Goal: Task Accomplishment & Management: Use online tool/utility

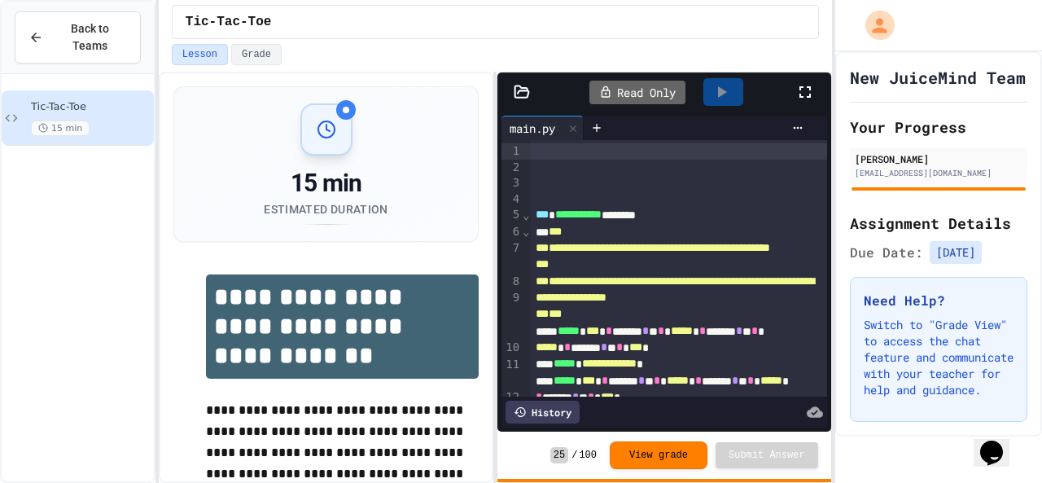
click at [535, 408] on div "History" at bounding box center [542, 411] width 74 height 23
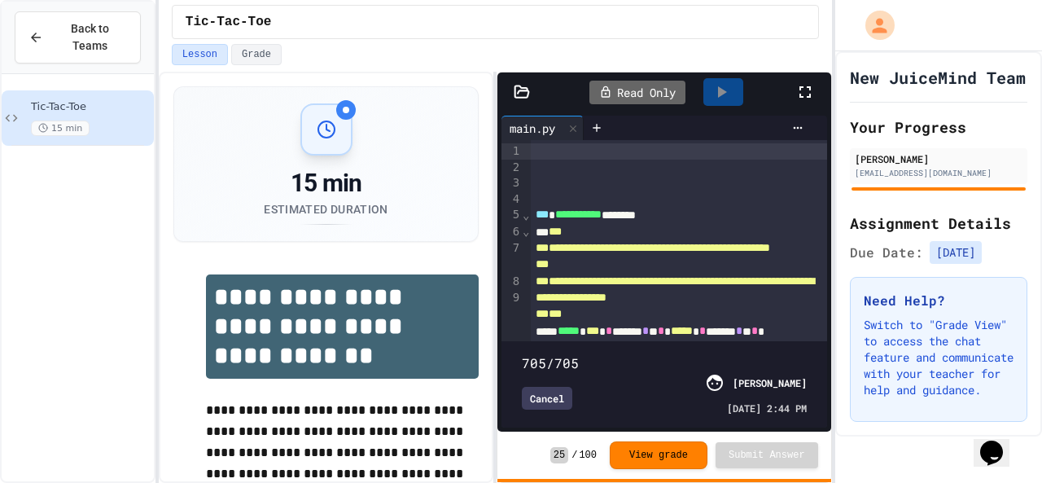
type input "**"
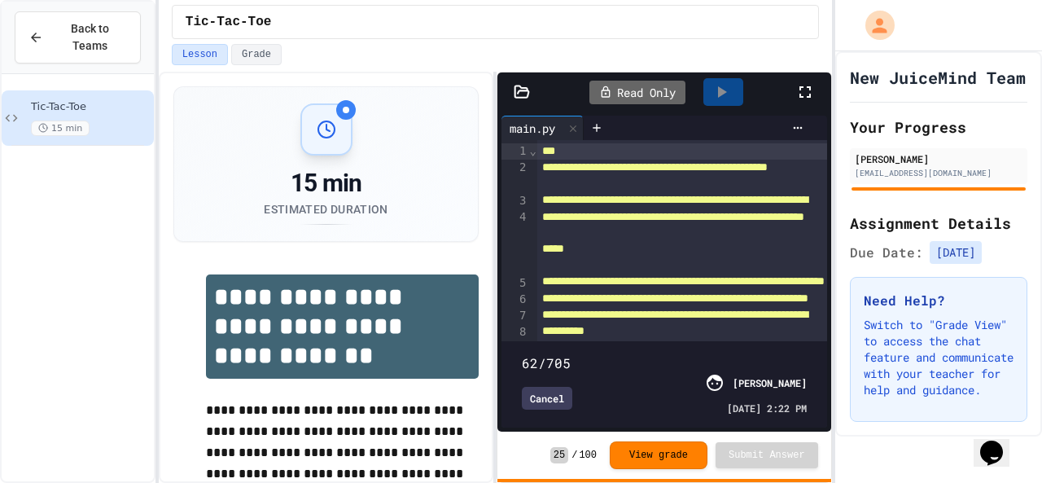
click at [545, 353] on span at bounding box center [664, 353] width 284 height 0
click at [532, 387] on div "Cancel" at bounding box center [547, 398] width 50 height 23
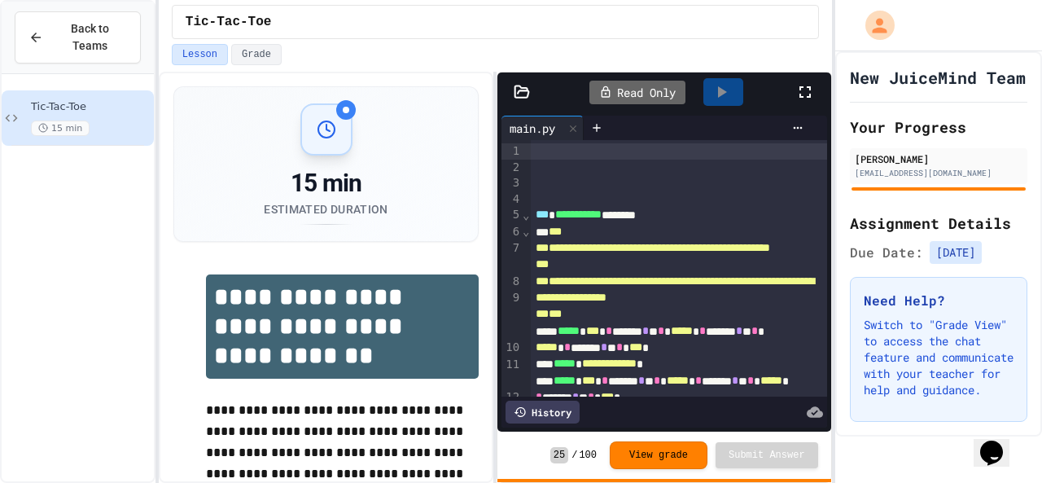
click at [599, 336] on span "***" at bounding box center [592, 330] width 13 height 11
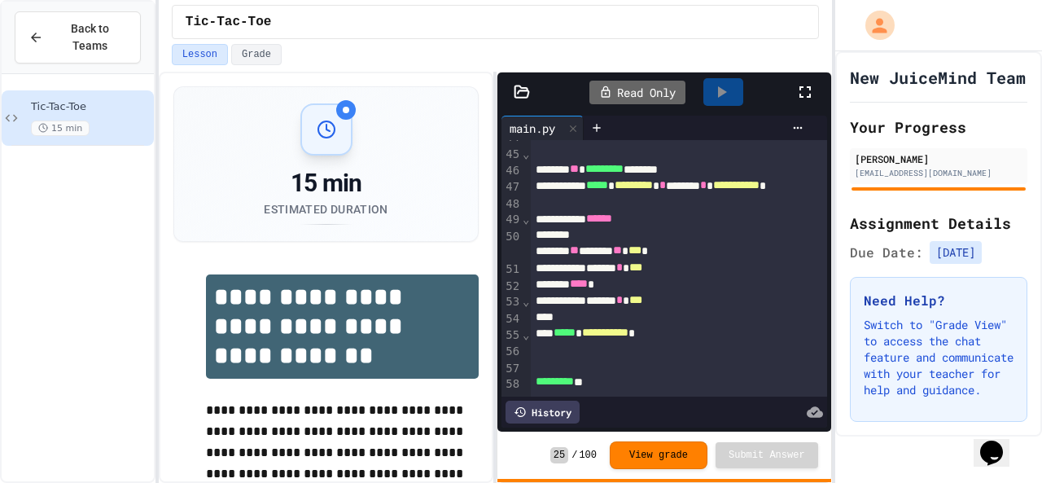
scroll to position [1070, 0]
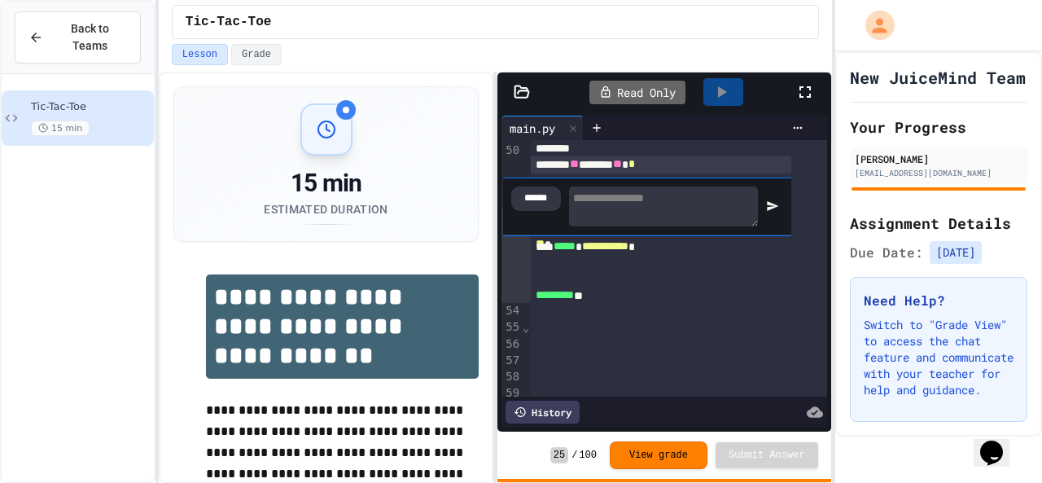
scroll to position [1149, 0]
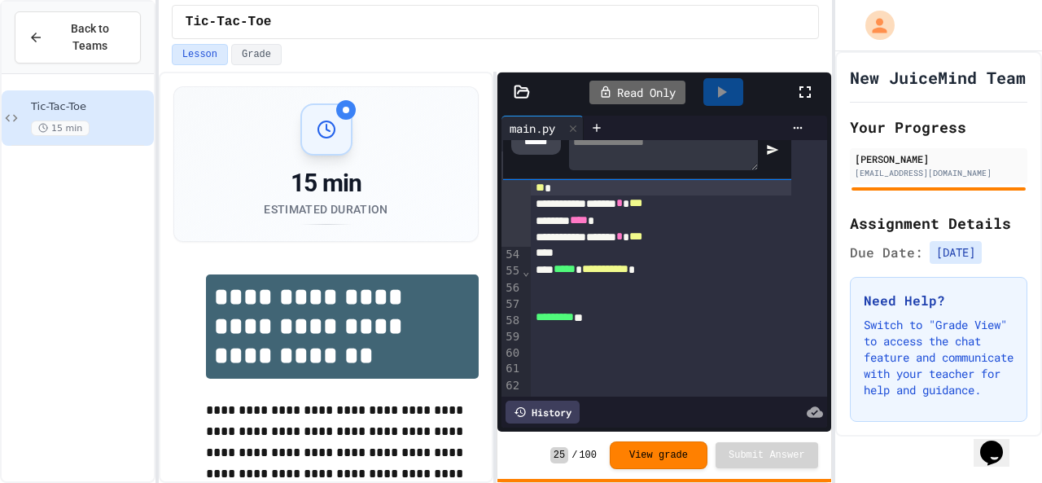
click at [532, 155] on div "******" at bounding box center [536, 142] width 50 height 24
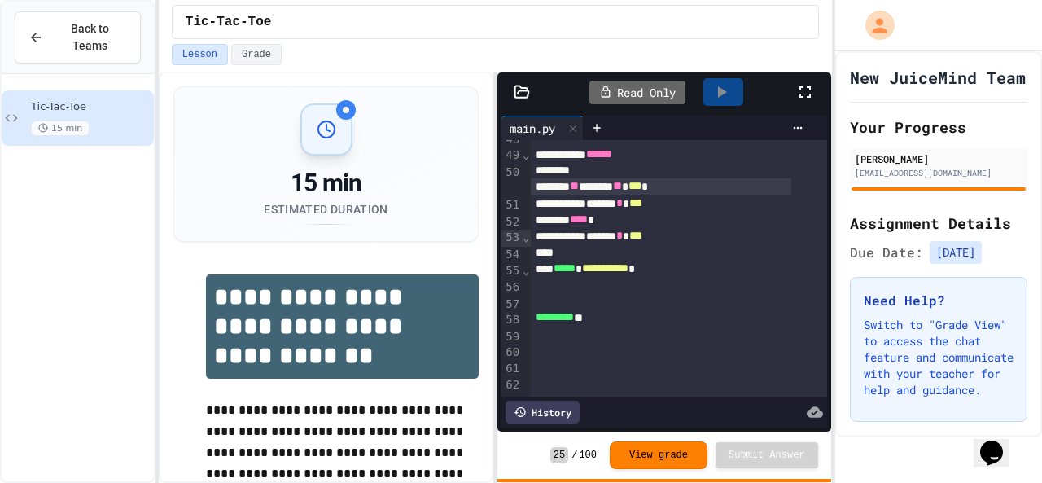
scroll to position [1070, 0]
click at [544, 195] on div "** ****** ** *** *" at bounding box center [661, 186] width 261 height 16
click at [791, 128] on icon at bounding box center [797, 127] width 13 height 13
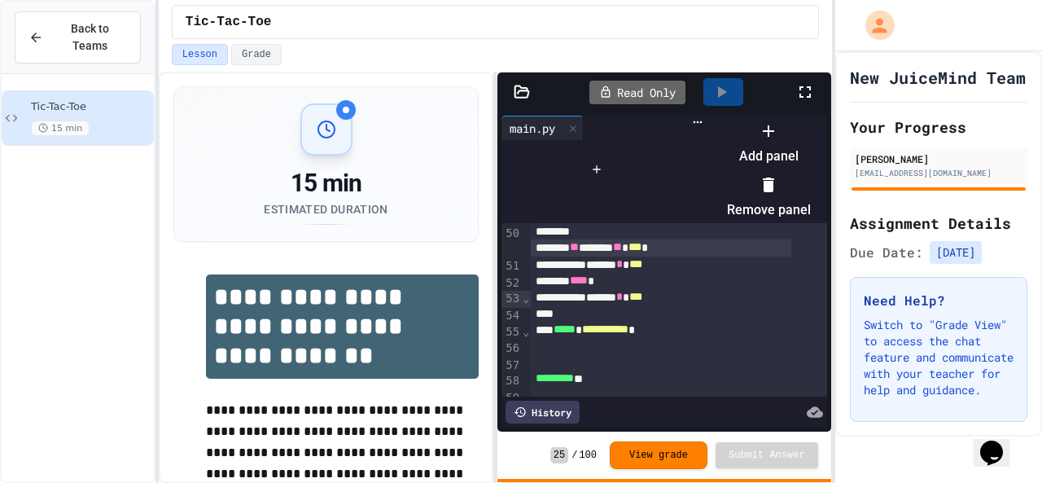
click at [806, 143] on div at bounding box center [769, 130] width 84 height 26
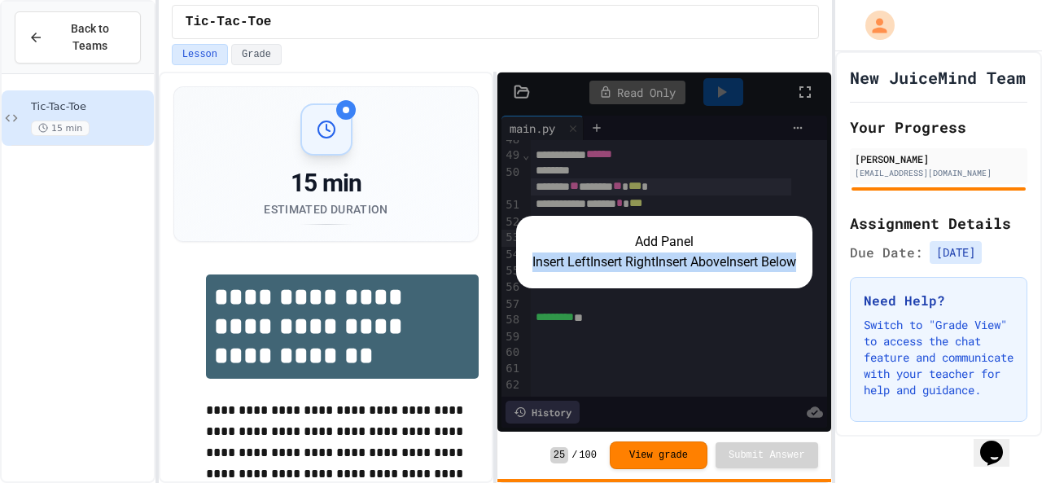
click at [806, 147] on div "Add Panel Insert Left Insert Right Insert Above Insert Below" at bounding box center [663, 251] width 333 height 359
click at [655, 252] on button "Insert Right" at bounding box center [622, 262] width 65 height 20
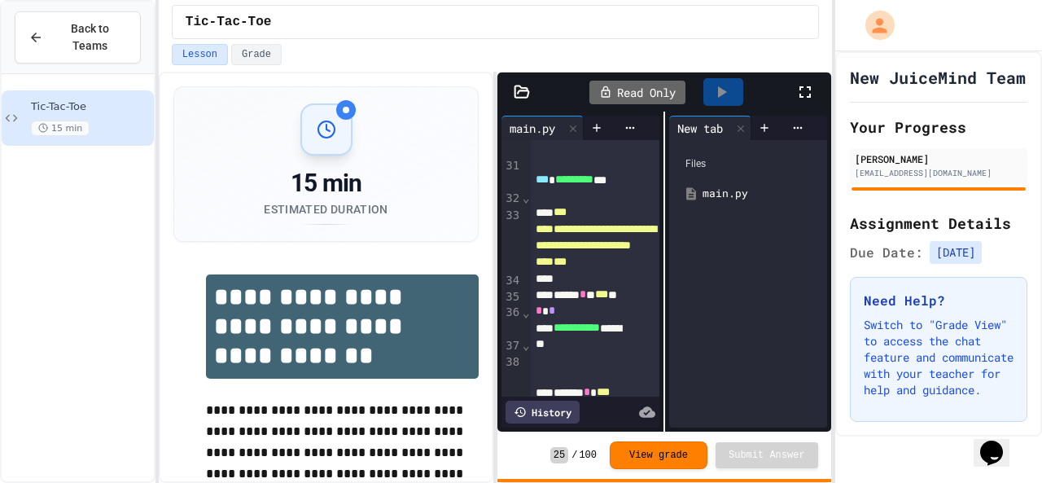
scroll to position [1724, 0]
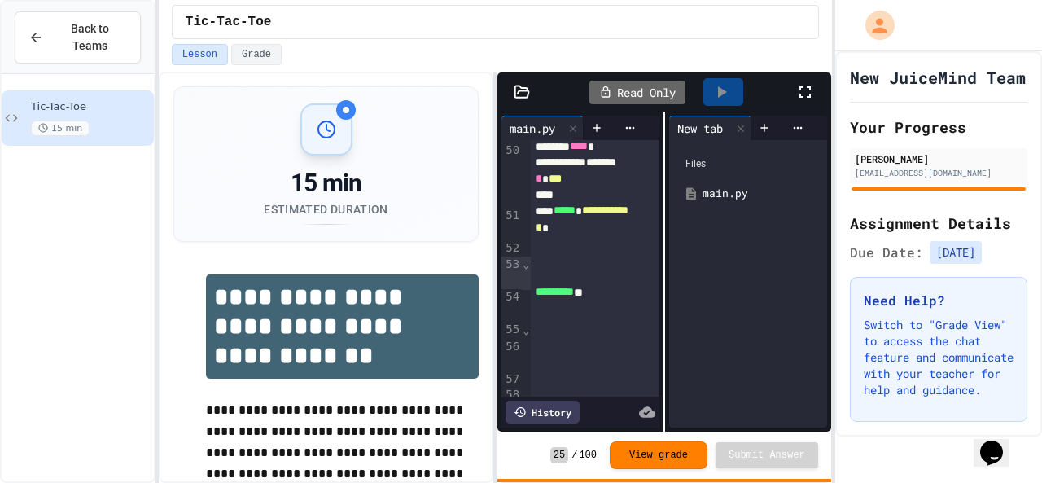
click at [669, 245] on div "Files main.py" at bounding box center [748, 283] width 158 height 287
click at [711, 190] on div "main.py" at bounding box center [759, 194] width 115 height 16
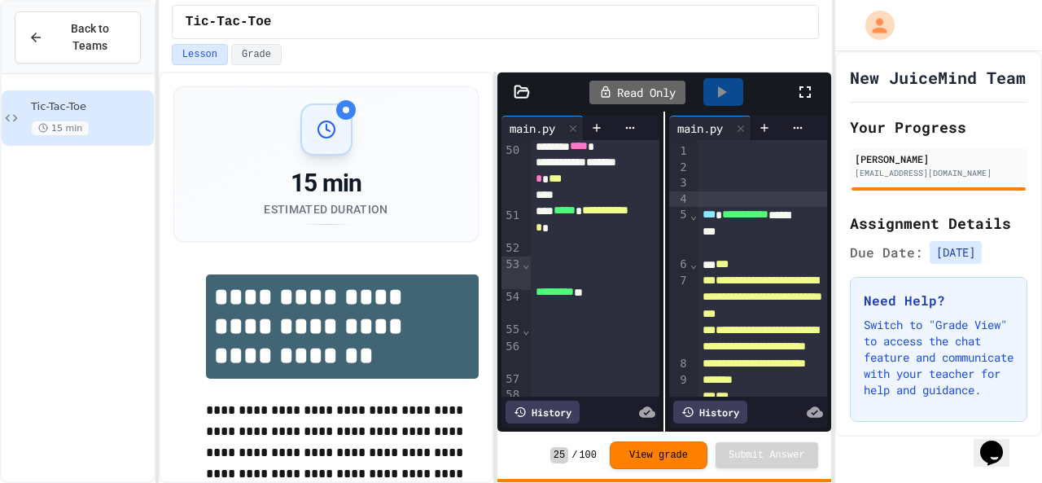
click at [726, 201] on div at bounding box center [761, 199] width 129 height 16
click at [791, 128] on icon at bounding box center [797, 127] width 13 height 13
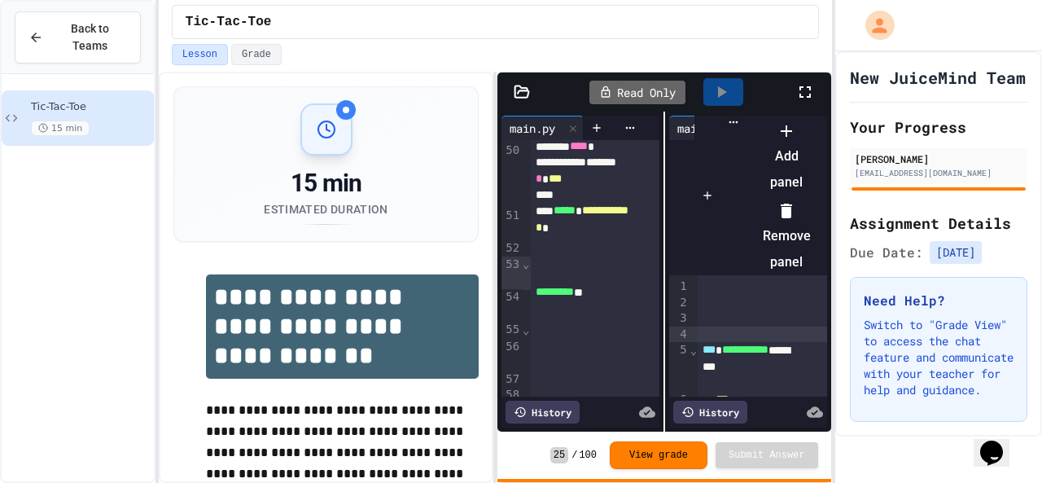
click at [811, 197] on li "Remove panel" at bounding box center [787, 236] width 48 height 78
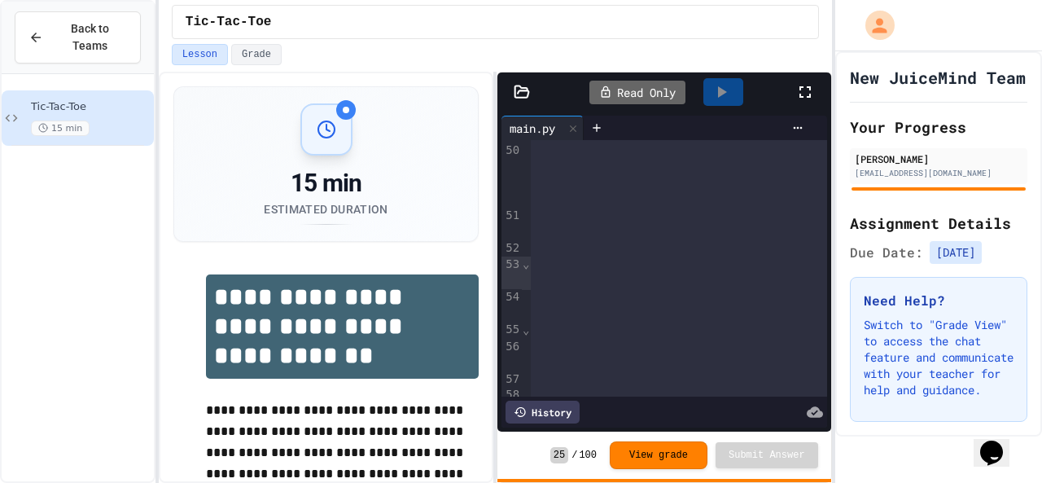
scroll to position [1070, 0]
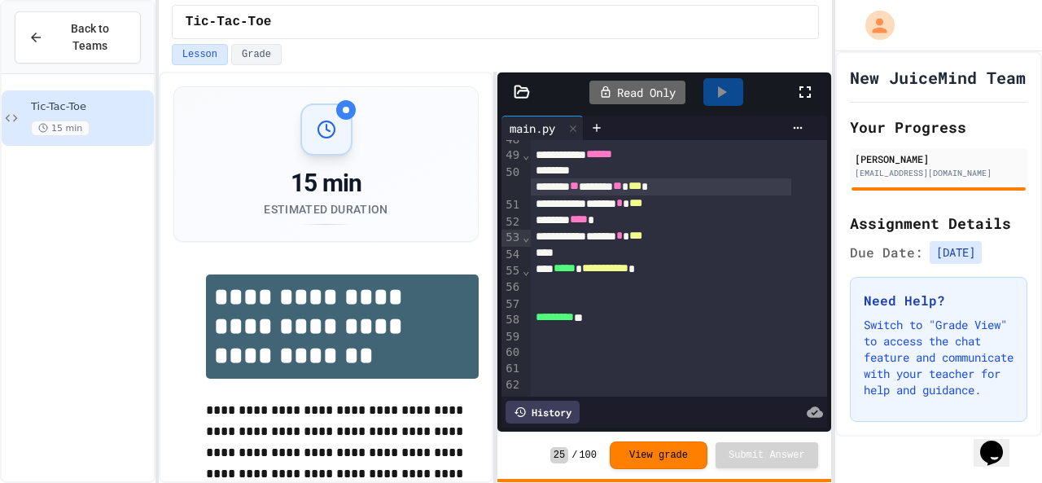
click at [531, 87] on div at bounding box center [521, 92] width 49 height 16
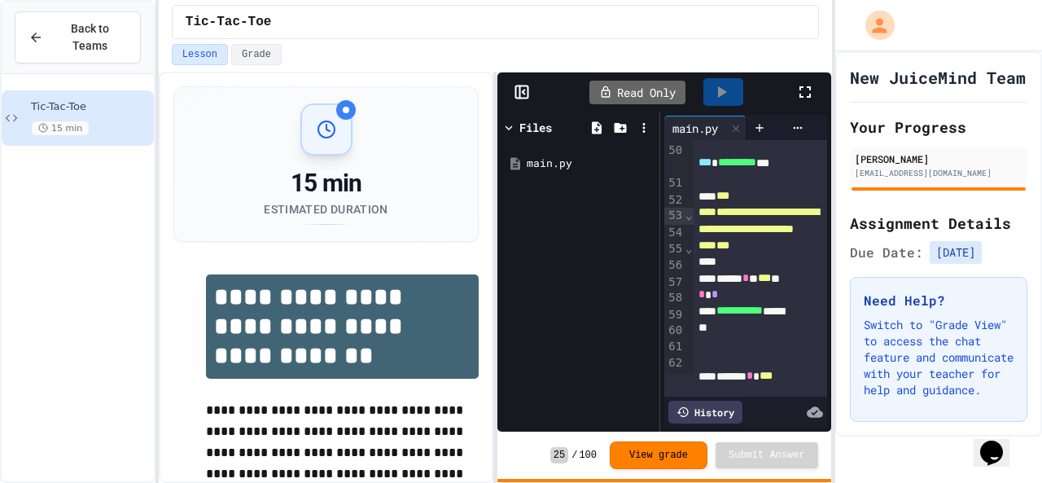
scroll to position [1724, 0]
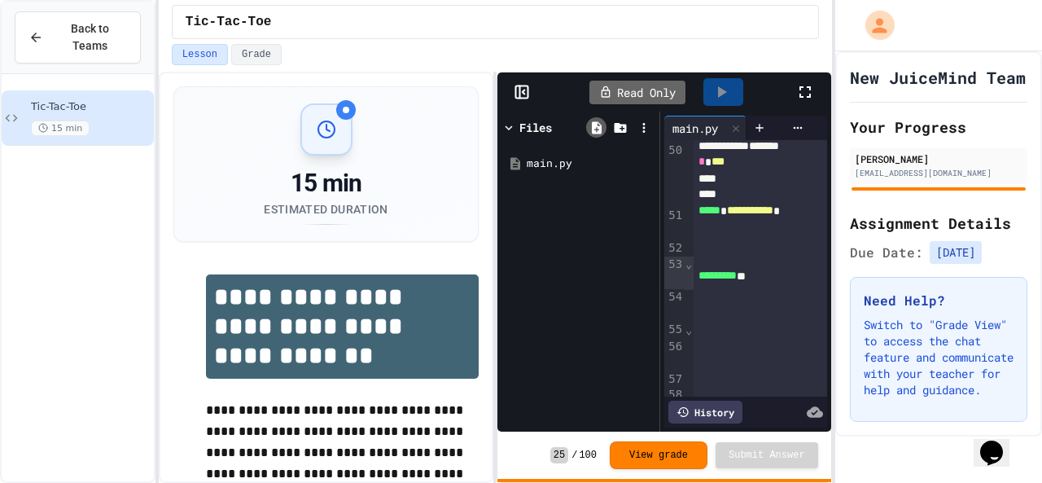
click at [601, 128] on icon at bounding box center [597, 127] width 10 height 12
click at [624, 130] on div at bounding box center [619, 128] width 71 height 24
click at [624, 130] on icon at bounding box center [620, 128] width 12 height 10
click at [642, 126] on icon at bounding box center [643, 127] width 15 height 15
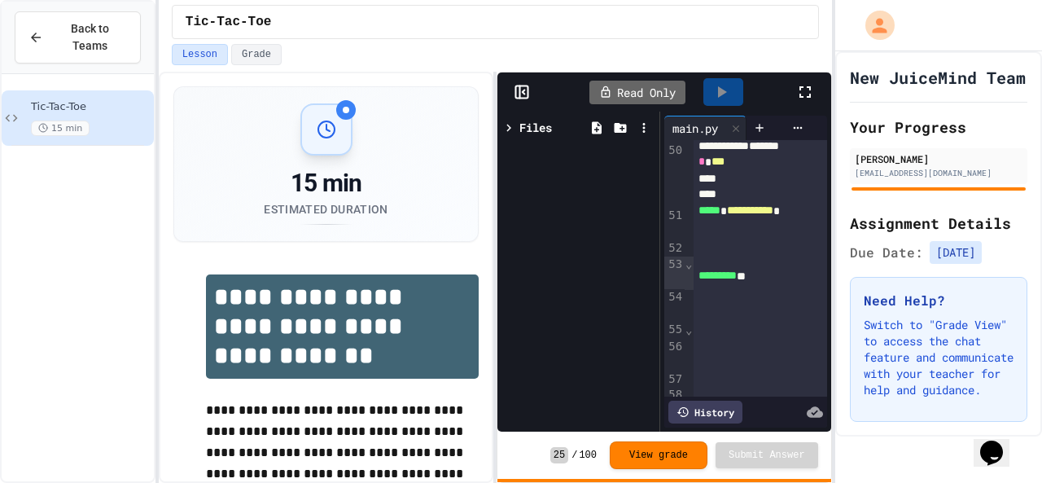
click at [528, 128] on div "Files" at bounding box center [535, 127] width 33 height 17
click at [641, 129] on icon at bounding box center [643, 127] width 15 height 15
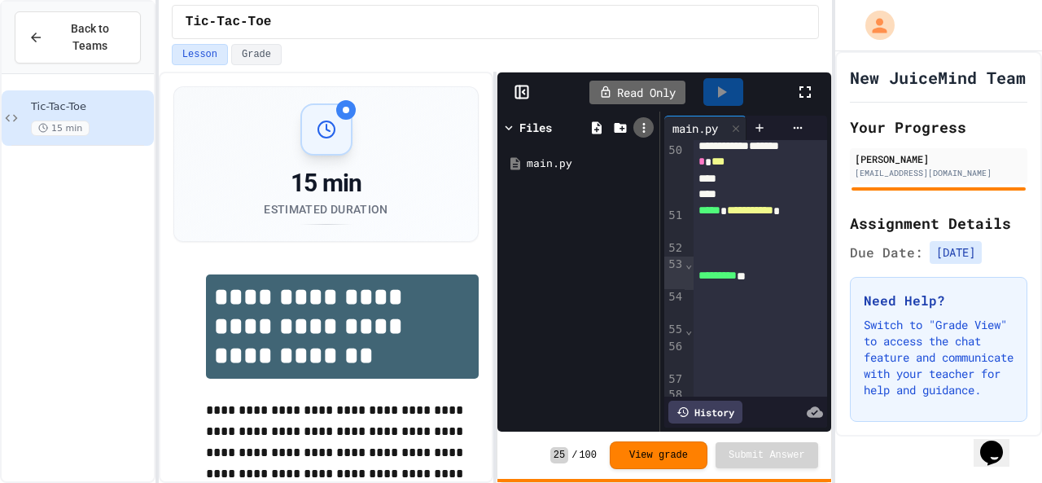
click at [641, 129] on icon at bounding box center [643, 127] width 15 height 15
click at [642, 129] on icon at bounding box center [643, 127] width 15 height 15
drag, startPoint x: 642, startPoint y: 129, endPoint x: 783, endPoint y: 123, distance: 140.9
click at [783, 123] on div "**********" at bounding box center [663, 271] width 333 height 320
click at [791, 123] on icon at bounding box center [797, 127] width 13 height 13
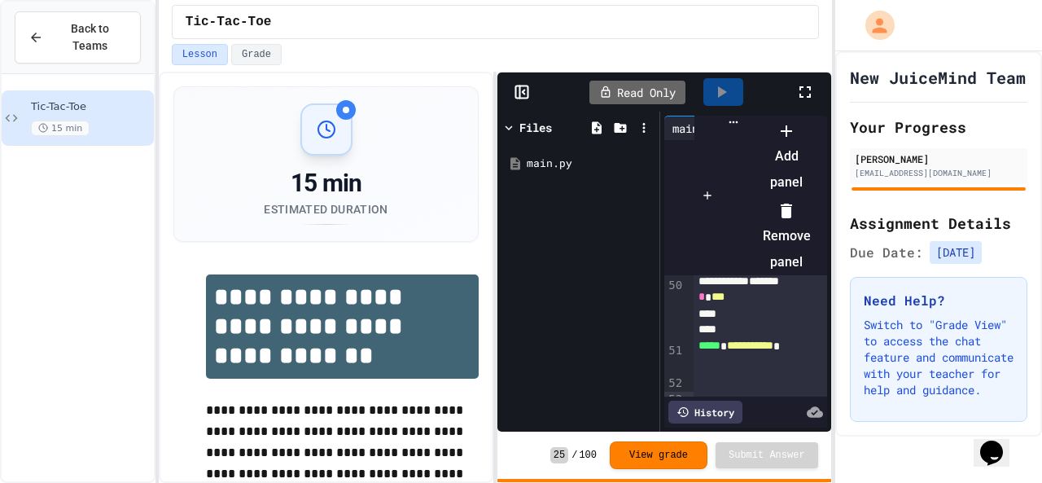
click at [746, 117] on div at bounding box center [778, 117] width 64 height 0
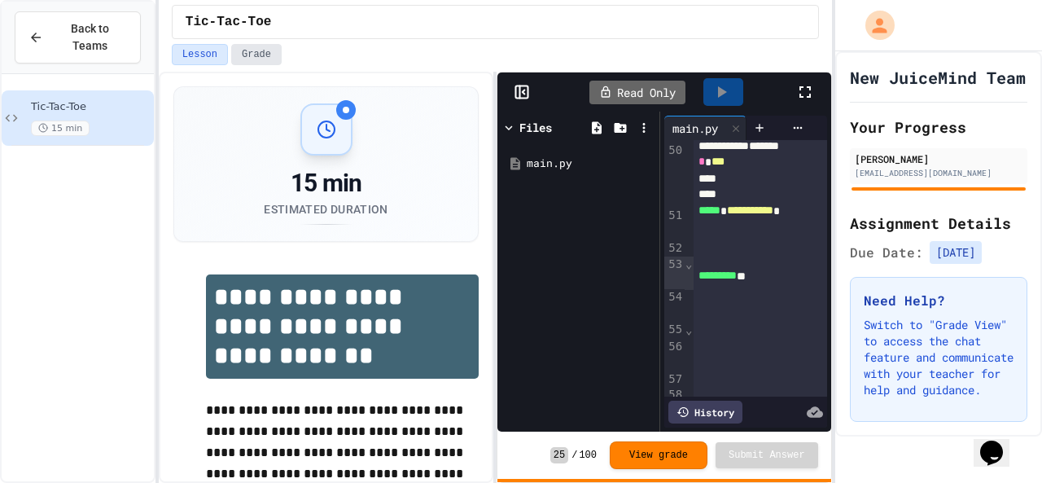
click at [261, 51] on button "Grade" at bounding box center [256, 54] width 50 height 21
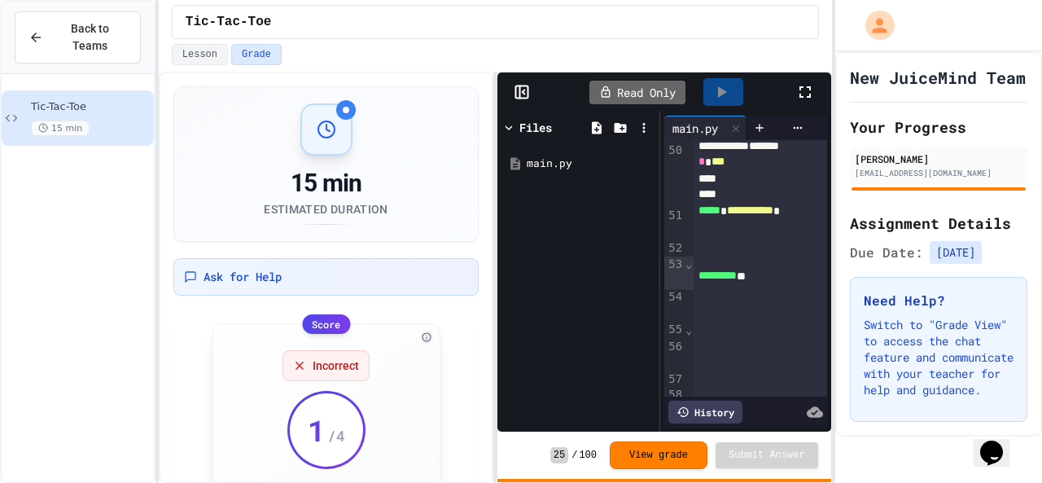
click at [296, 362] on icon at bounding box center [299, 365] width 7 height 7
click at [194, 63] on button "Lesson" at bounding box center [200, 54] width 56 height 21
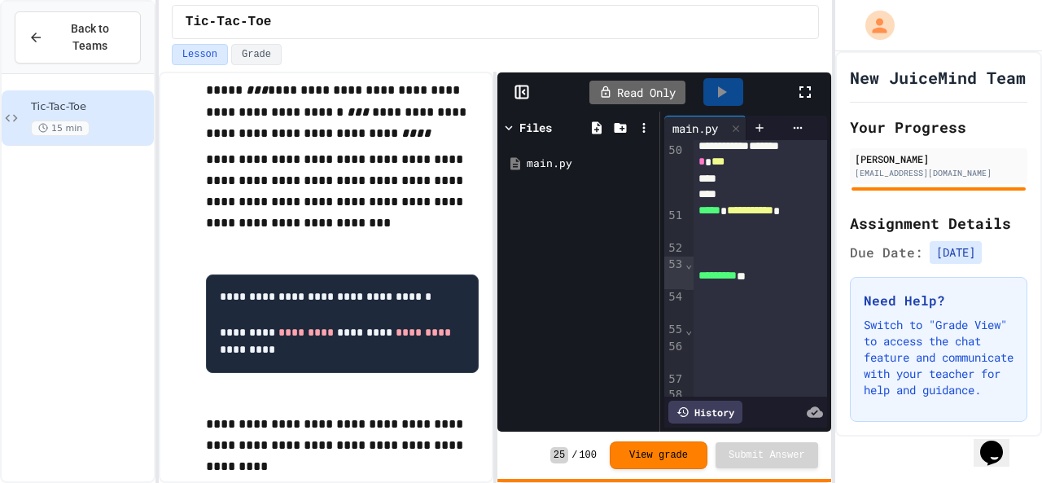
scroll to position [766, 0]
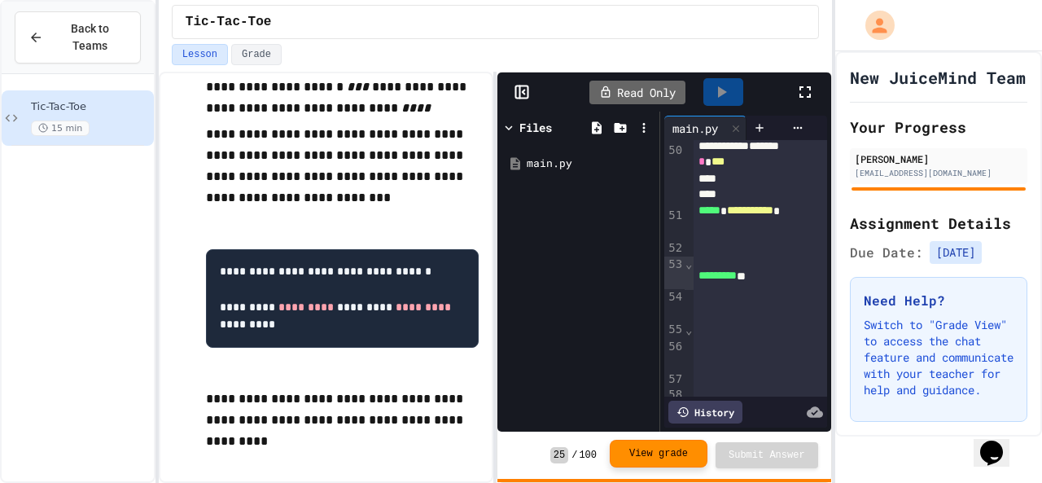
click at [662, 463] on button "View grade" at bounding box center [659, 453] width 98 height 28
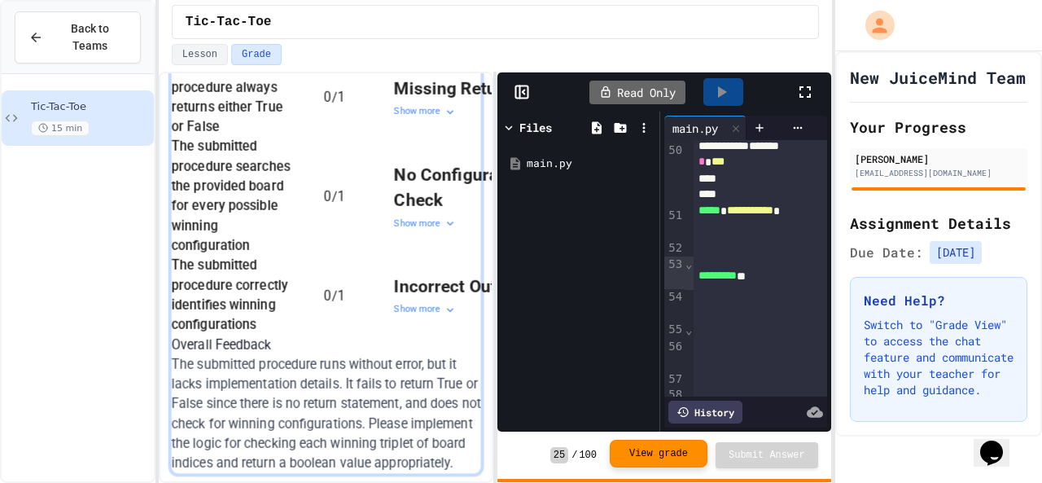
click at [662, 463] on button "View grade" at bounding box center [659, 453] width 98 height 28
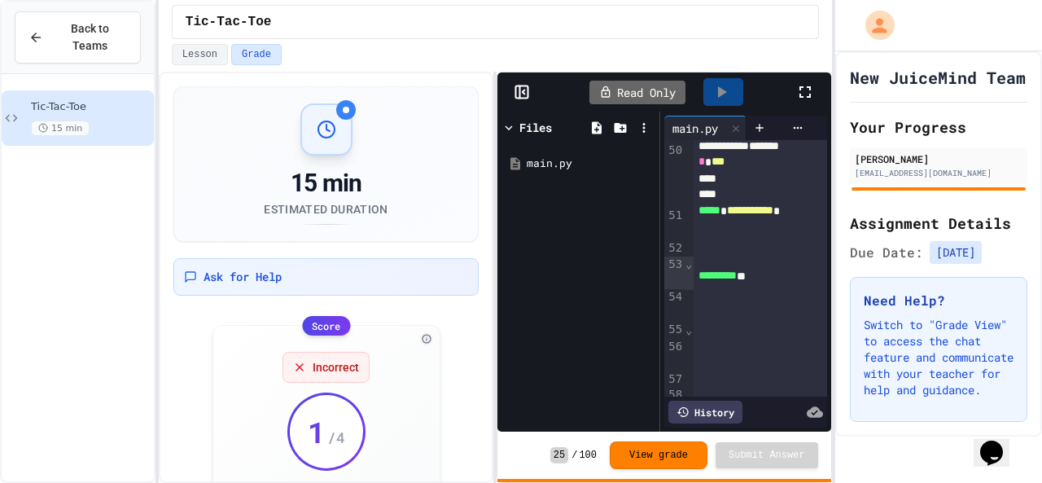
click at [510, 125] on icon at bounding box center [508, 127] width 7 height 5
click at [599, 133] on div at bounding box center [596, 127] width 20 height 20
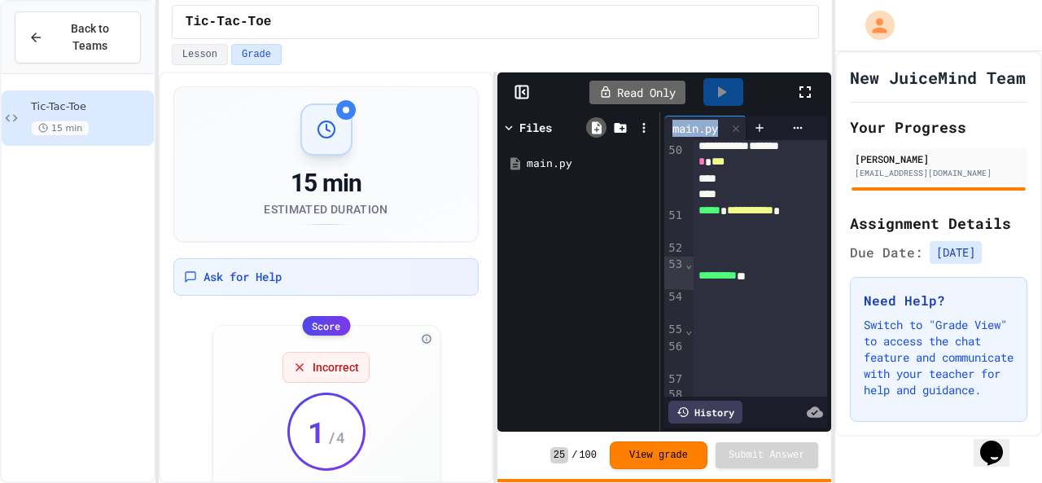
click at [599, 133] on div at bounding box center [596, 127] width 20 height 20
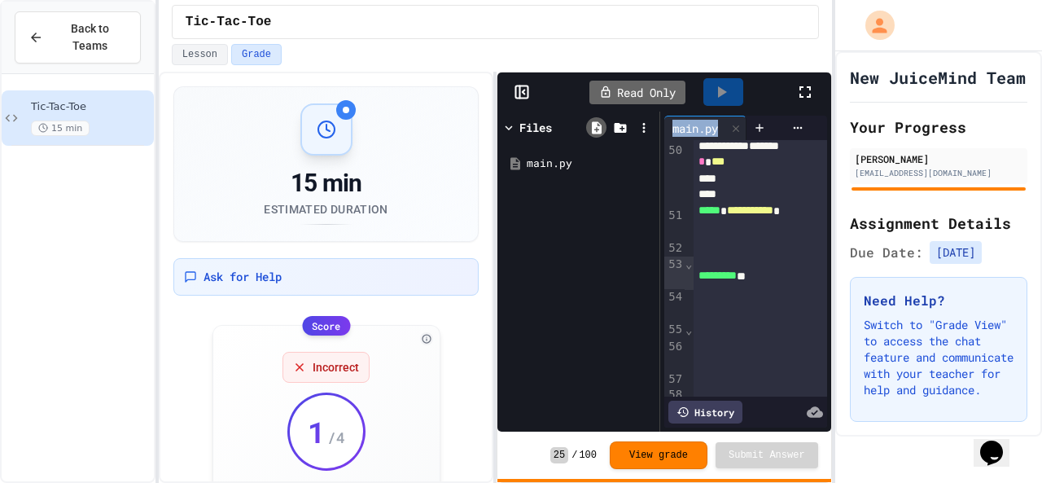
click at [599, 133] on div at bounding box center [596, 127] width 20 height 20
drag, startPoint x: 599, startPoint y: 133, endPoint x: 549, endPoint y: 159, distance: 56.4
click at [549, 159] on div "Files main.py" at bounding box center [578, 152] width 154 height 72
click at [549, 159] on div "main.py" at bounding box center [590, 163] width 127 height 16
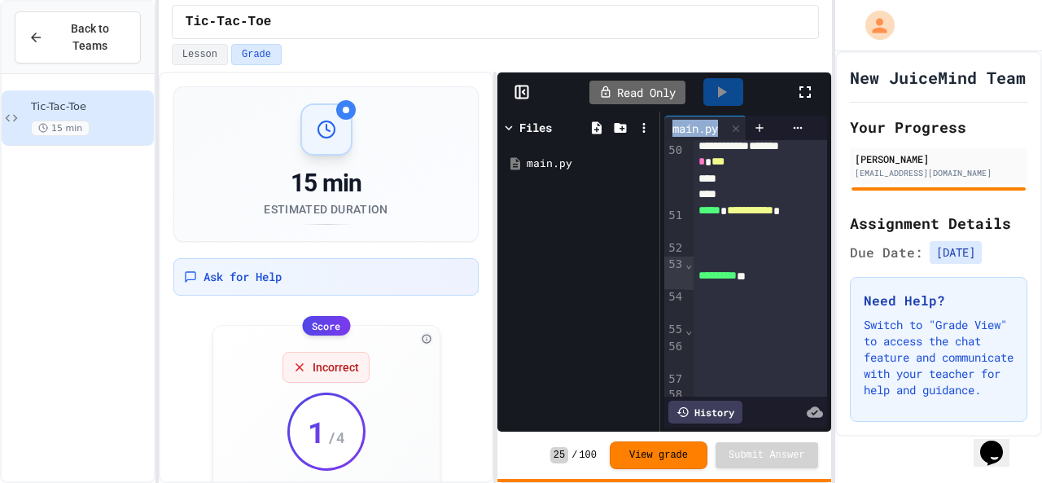
click at [549, 159] on div "main.py" at bounding box center [590, 163] width 127 height 16
click at [610, 125] on div at bounding box center [620, 127] width 20 height 20
click at [520, 86] on icon at bounding box center [520, 92] width 0 height 12
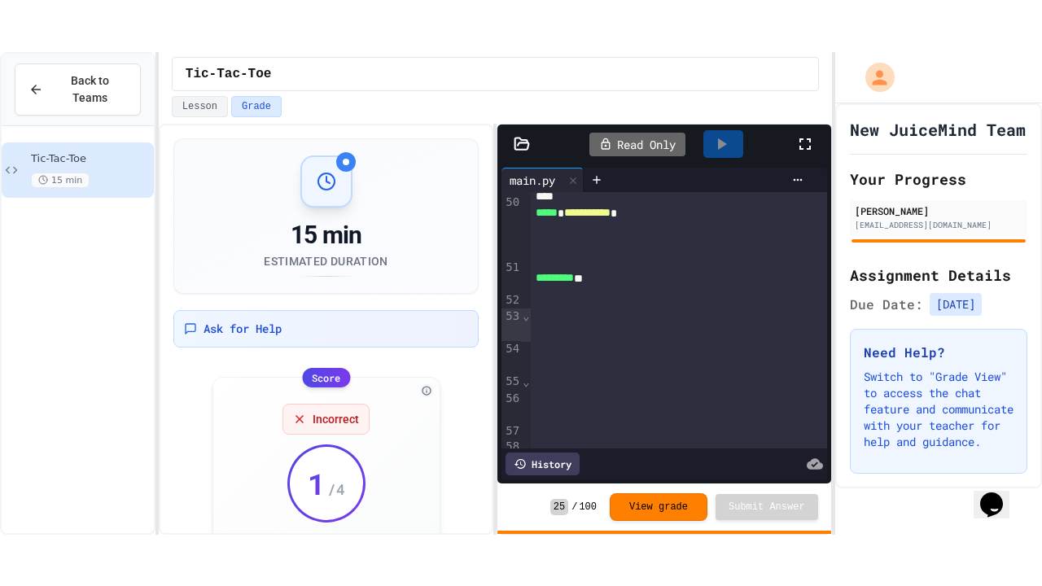
scroll to position [1070, 0]
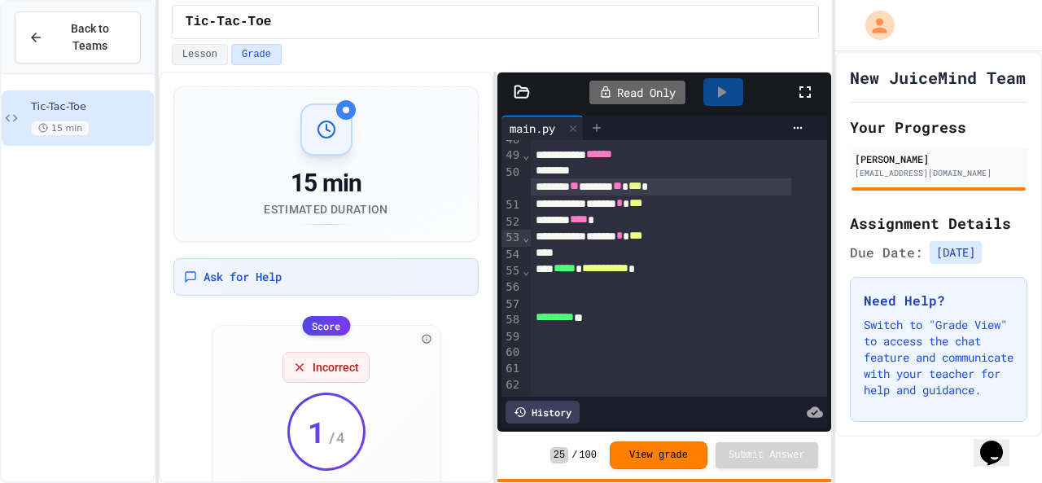
click at [603, 131] on icon at bounding box center [596, 127] width 13 height 13
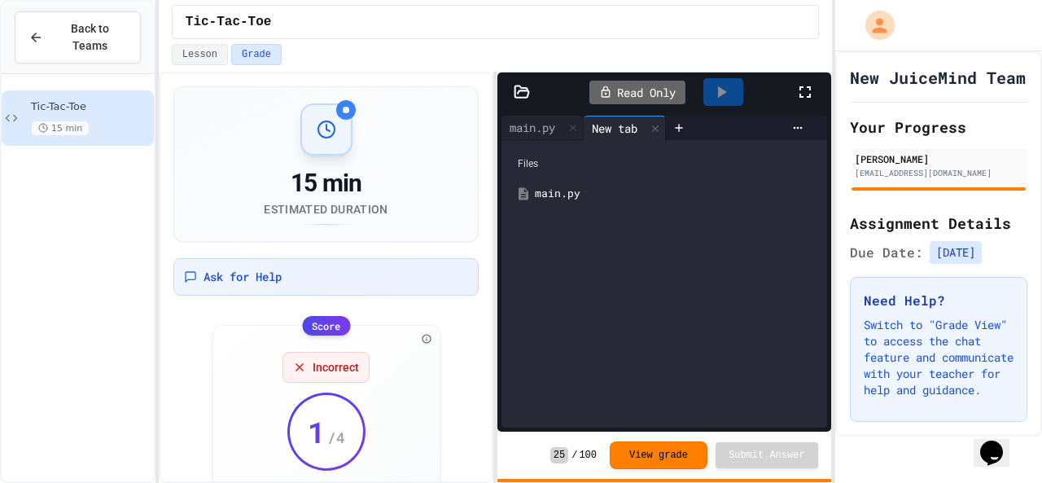
click at [561, 191] on div "main.py" at bounding box center [676, 194] width 282 height 16
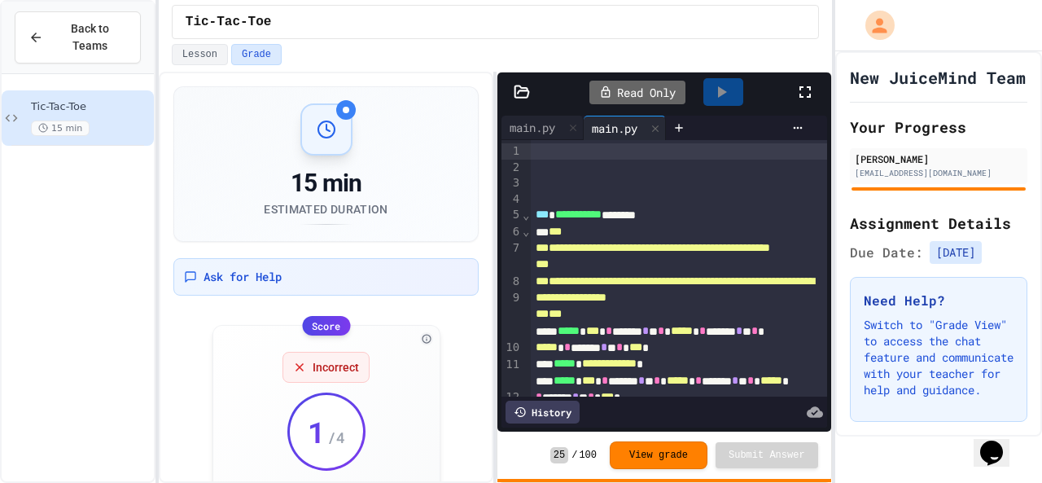
click at [591, 212] on span "**********" at bounding box center [578, 213] width 46 height 11
click at [661, 129] on icon at bounding box center [654, 128] width 11 height 11
click at [802, 89] on icon at bounding box center [805, 92] width 20 height 20
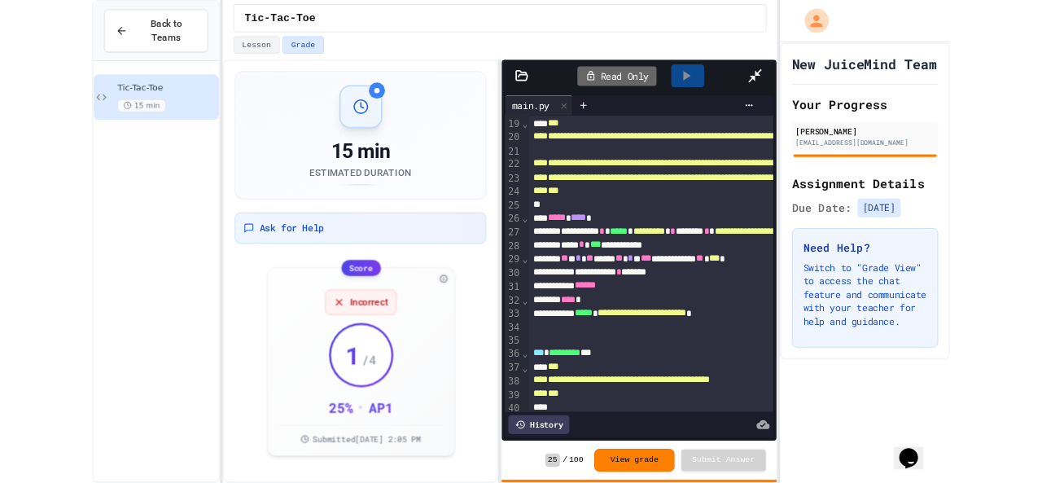
scroll to position [0, 0]
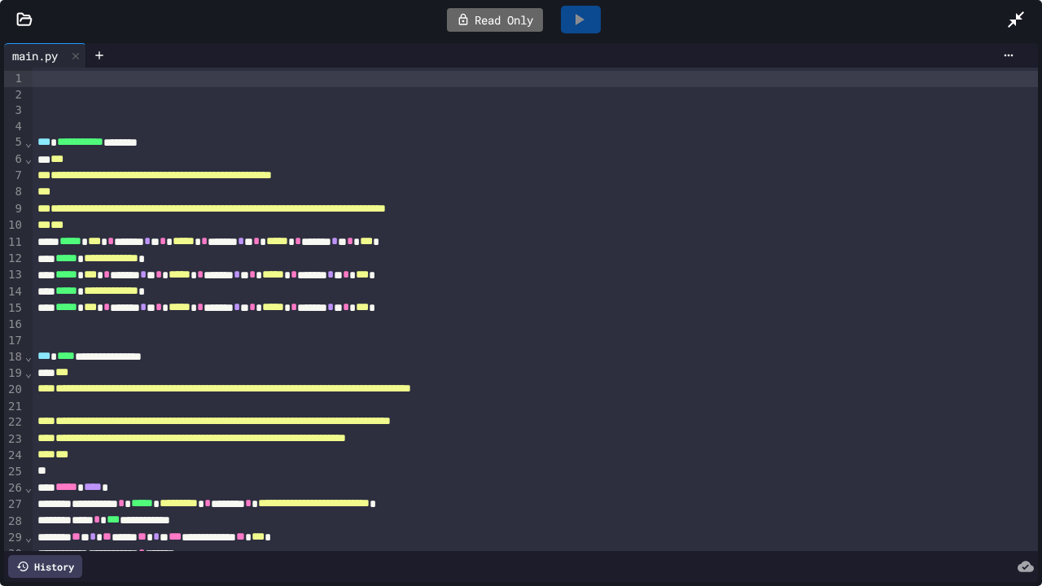
click at [1014, 22] on icon at bounding box center [1016, 19] width 16 height 16
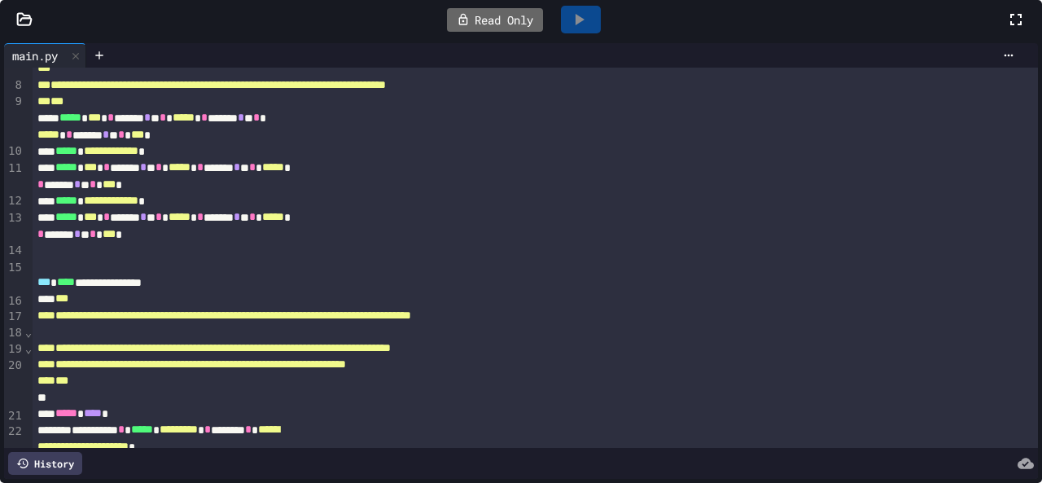
scroll to position [131, 0]
